Goal: Task Accomplishment & Management: Complete application form

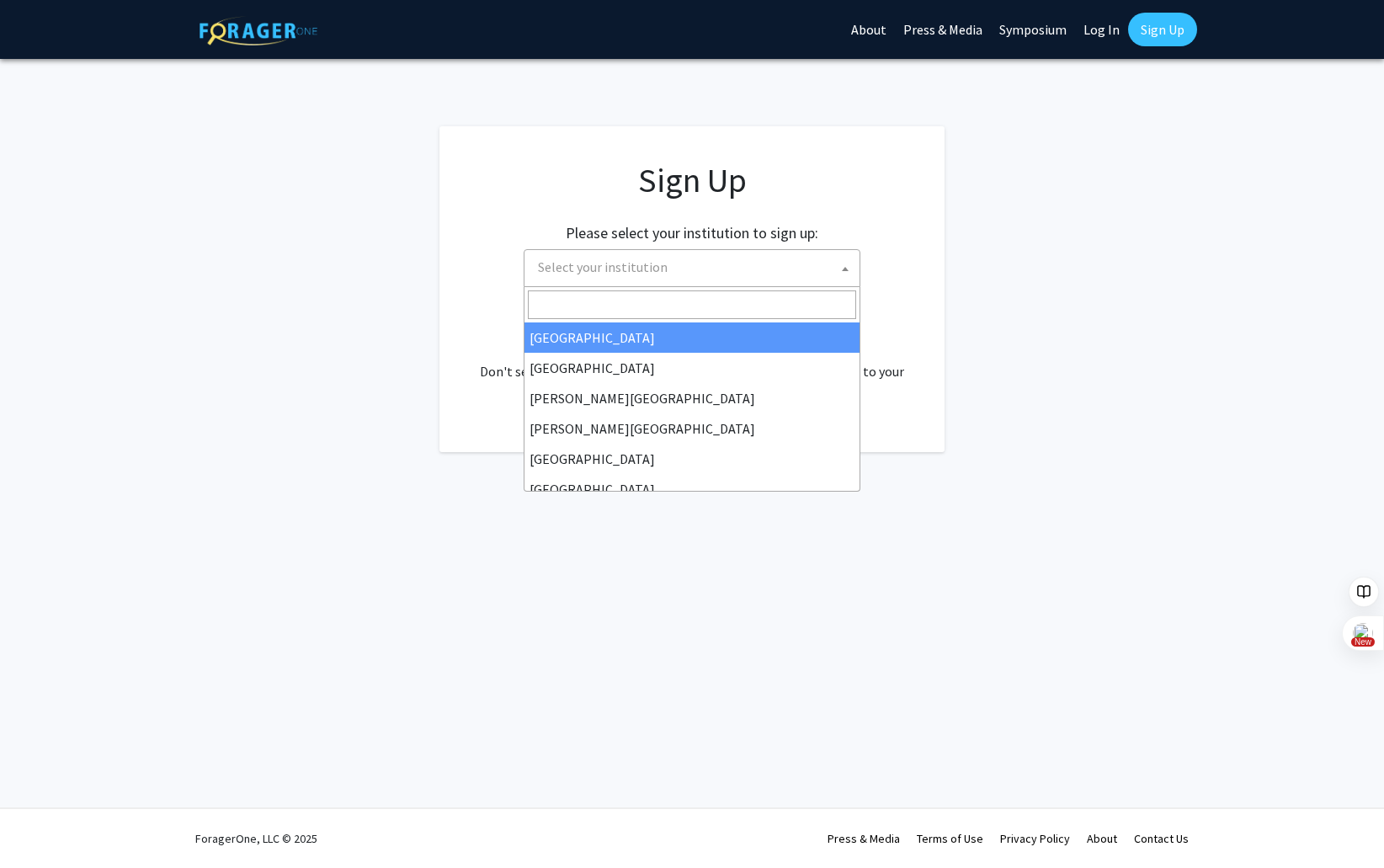
click at [847, 275] on span at bounding box center [845, 269] width 17 height 37
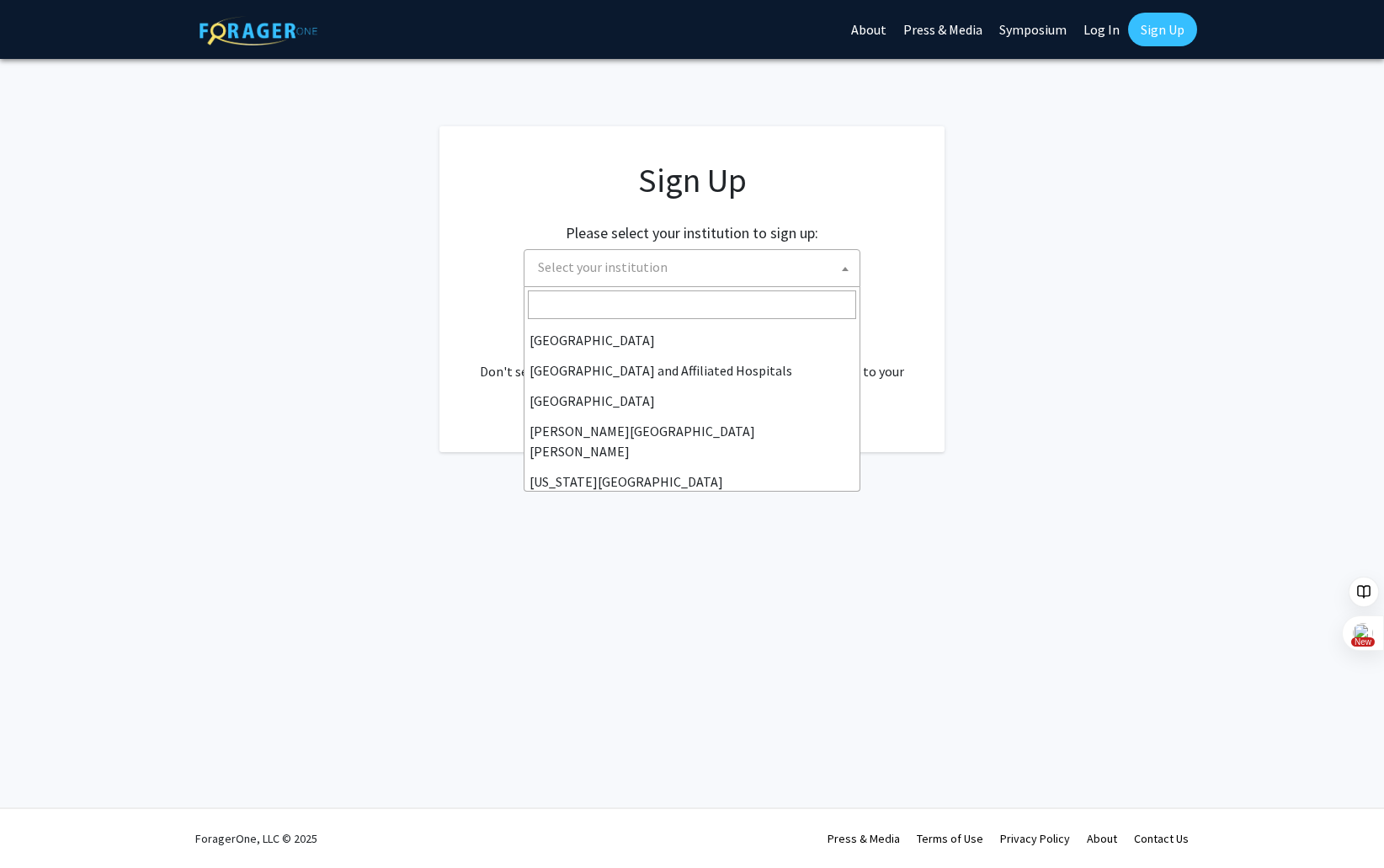
scroll to position [238, 0]
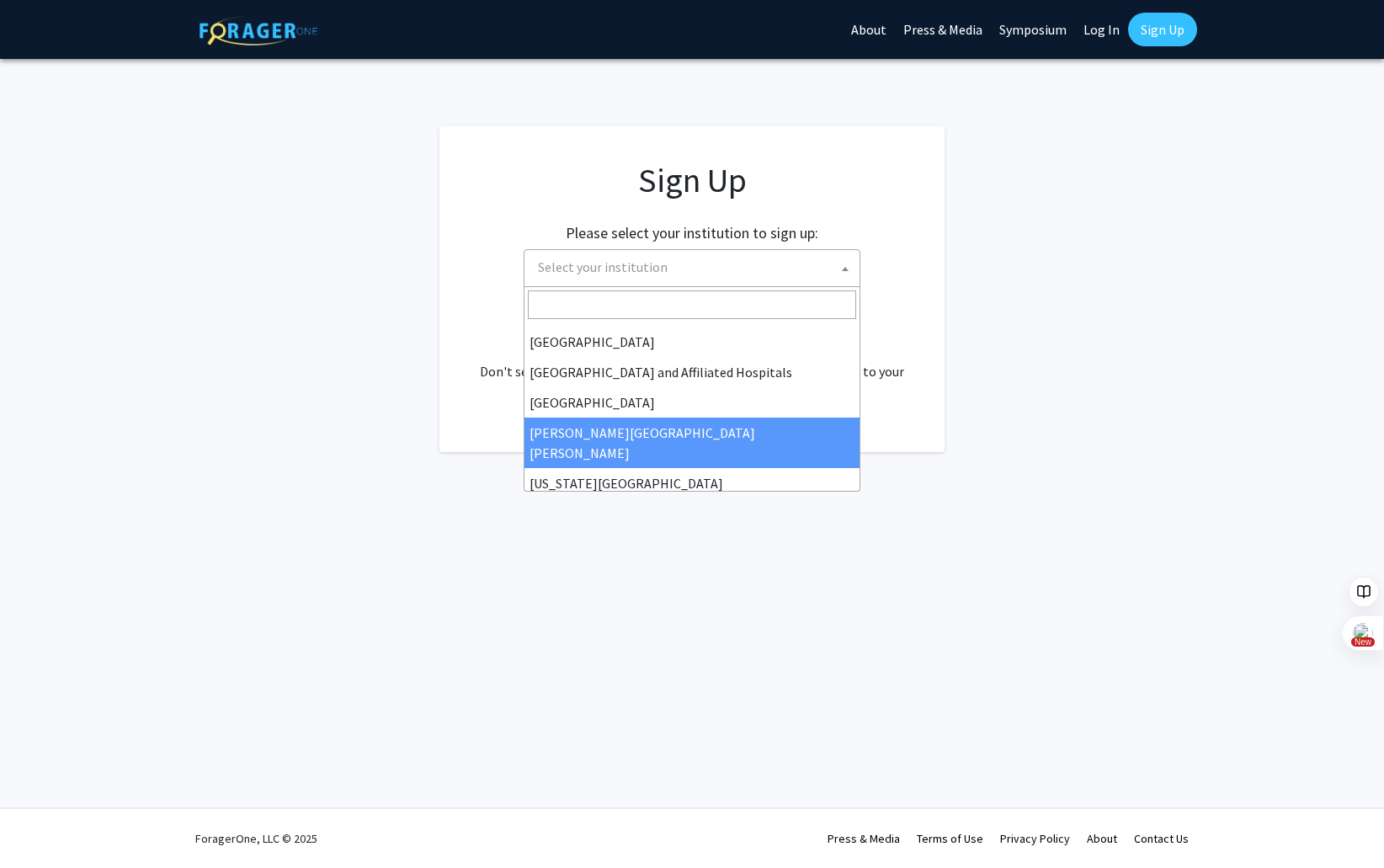
select select "1"
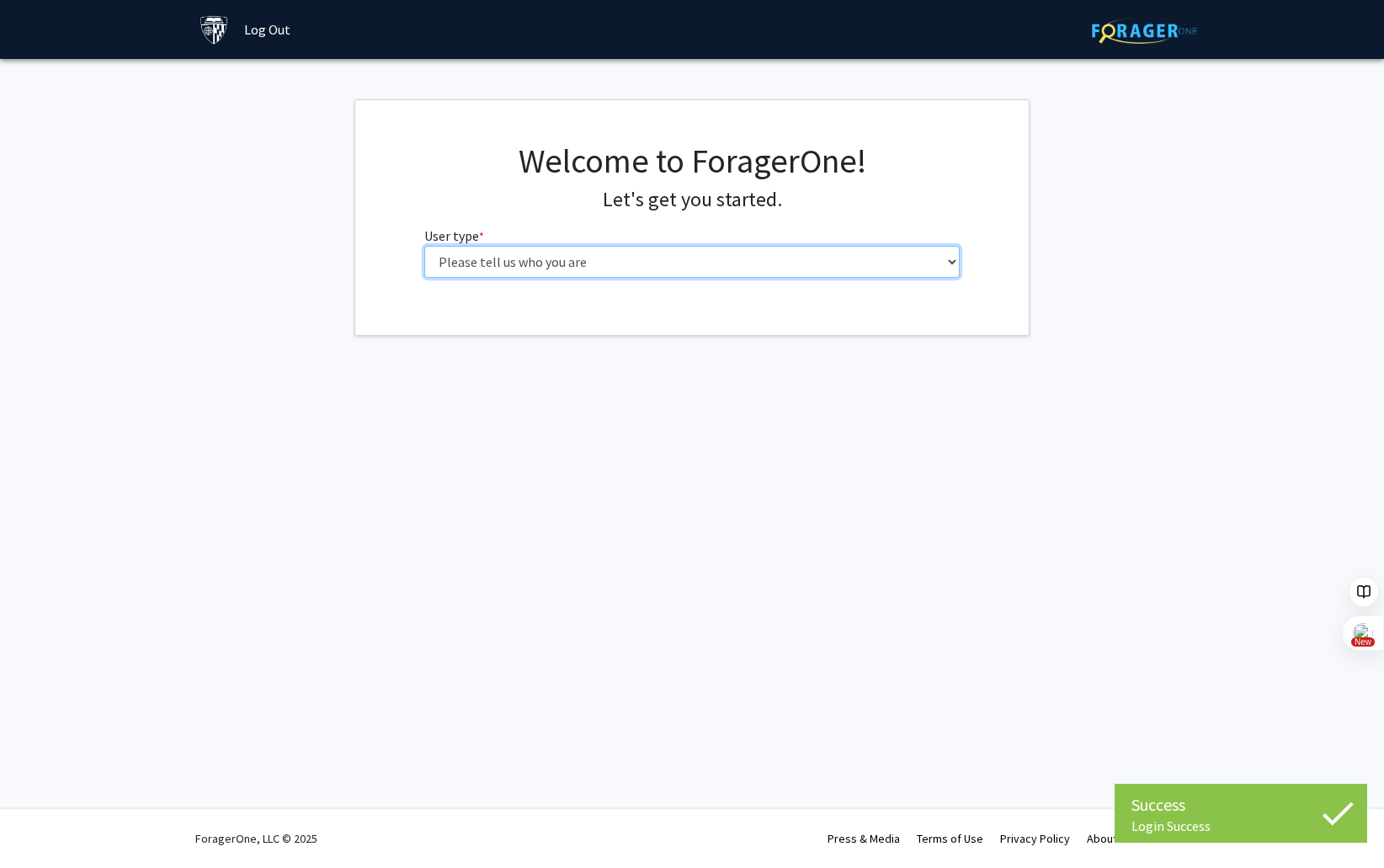
click at [953, 265] on select "Please tell us who you are Undergraduate Student Master's Student Doctoral Cand…" at bounding box center [692, 262] width 537 height 32
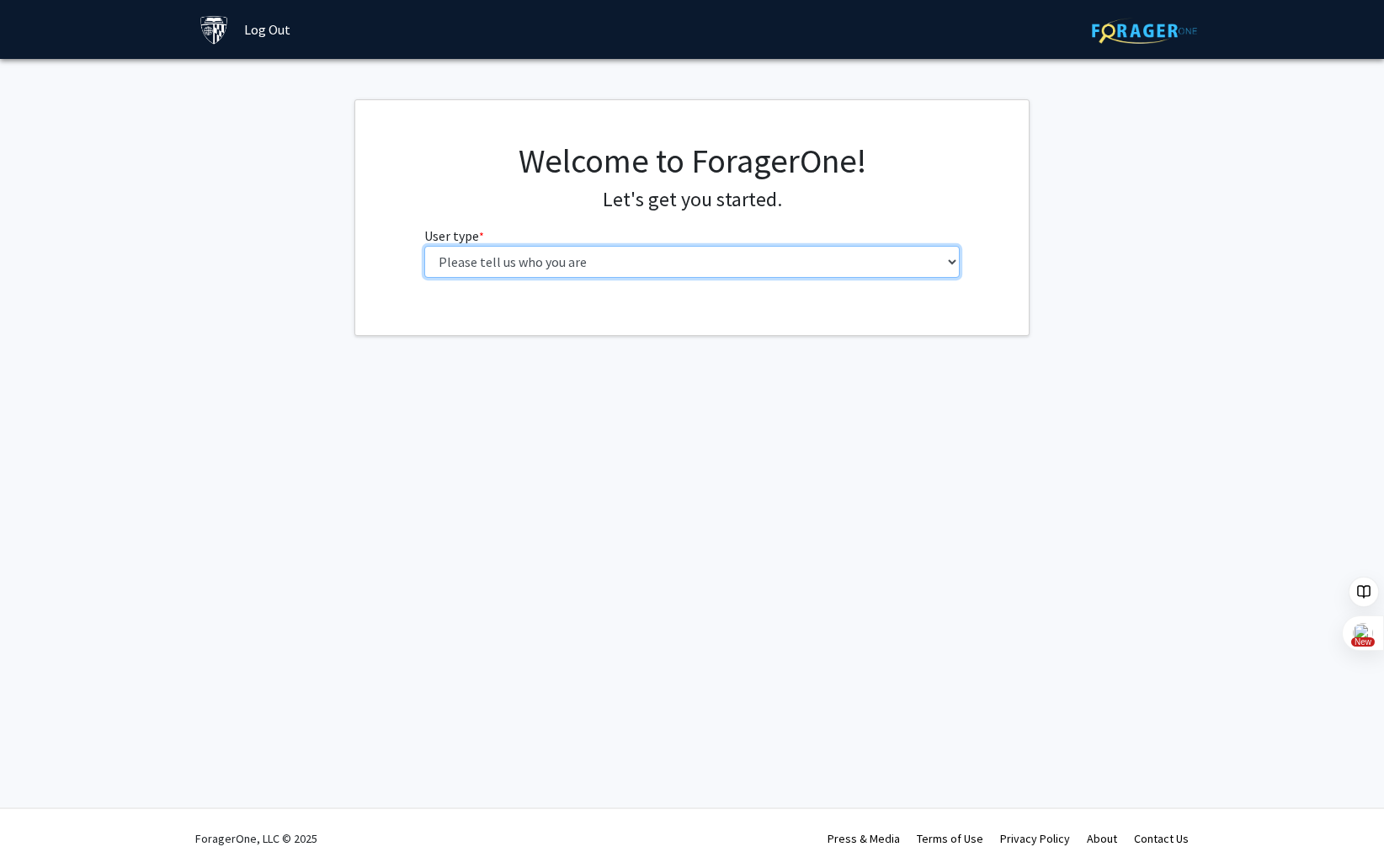
select select "2: masters"
click at [424, 246] on select "Please tell us who you are Undergraduate Student Master's Student Doctoral Cand…" at bounding box center [692, 262] width 537 height 32
